Goal: Navigation & Orientation: Find specific page/section

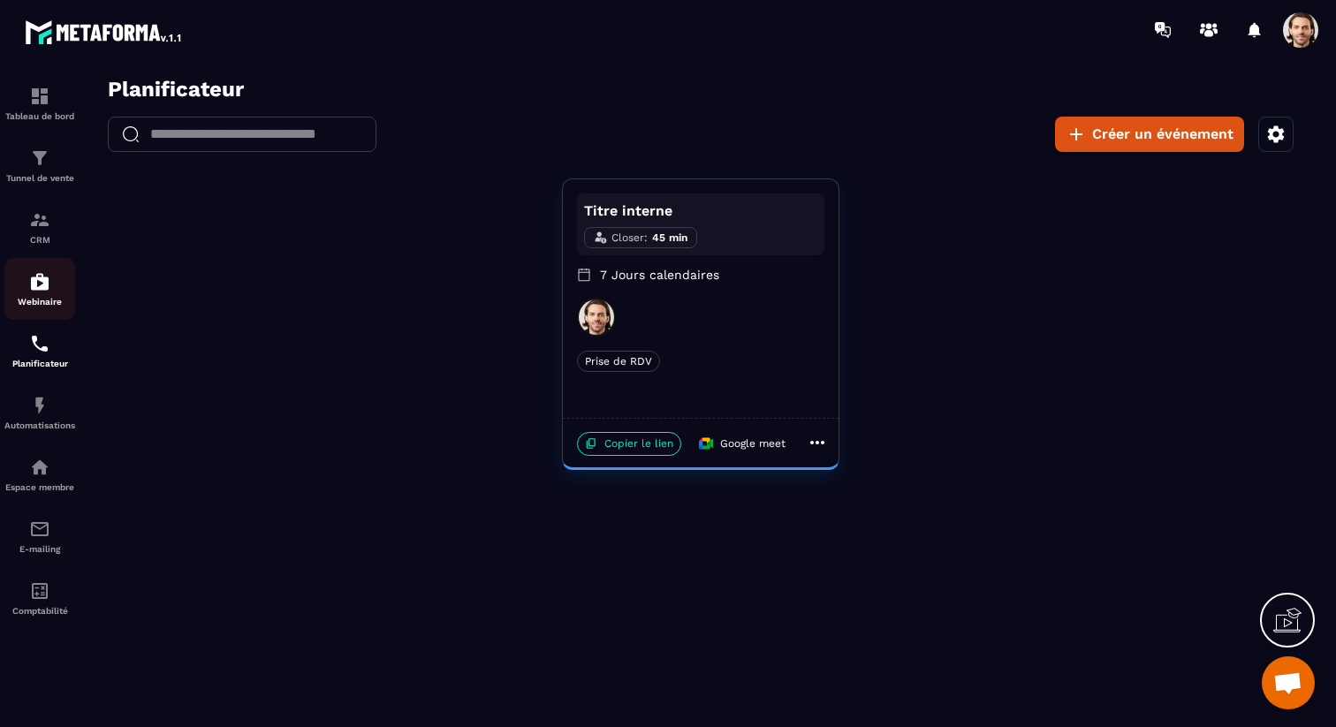
click at [39, 280] on img at bounding box center [39, 281] width 21 height 21
